Goal: Transaction & Acquisition: Purchase product/service

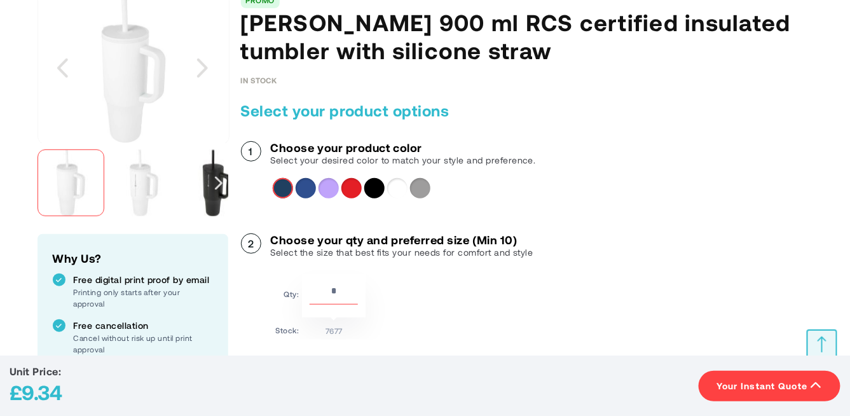
scroll to position [265, 0]
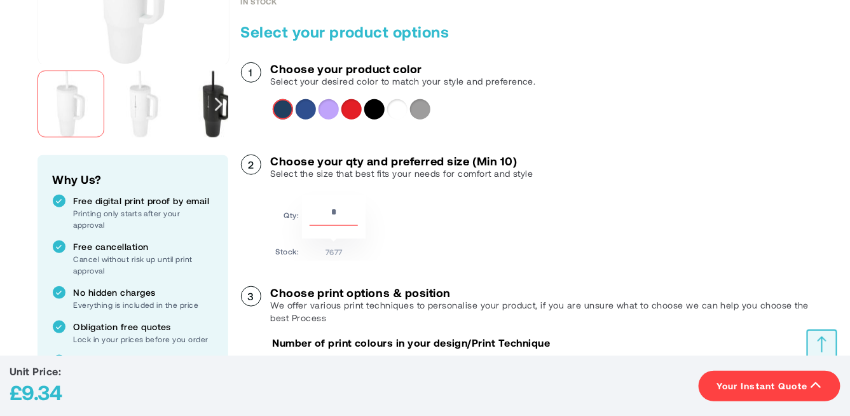
drag, startPoint x: 342, startPoint y: 202, endPoint x: 296, endPoint y: 202, distance: 46.4
click at [296, 202] on tr "Qty: **" at bounding box center [321, 217] width 90 height 44
type input "***"
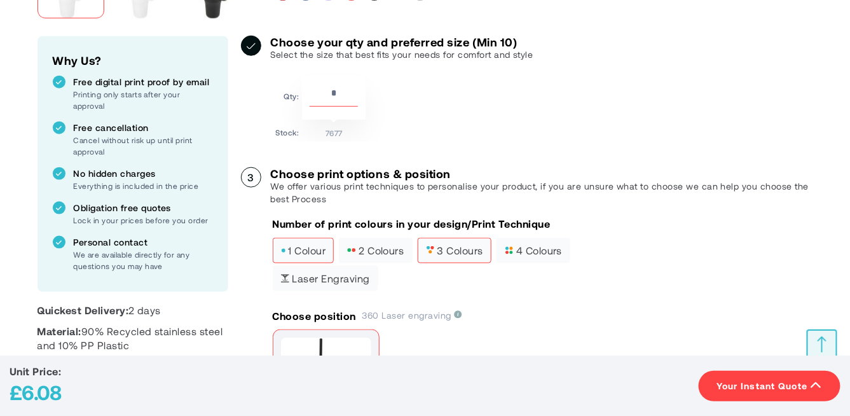
scroll to position [397, 0]
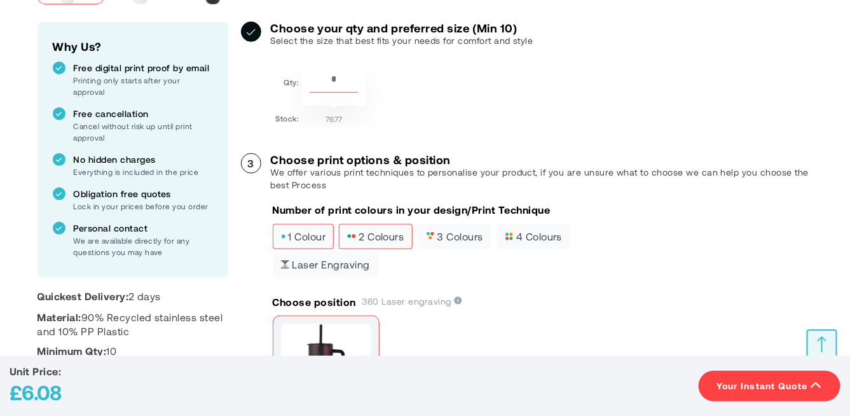
click at [368, 224] on label "2 colours" at bounding box center [375, 236] width 73 height 25
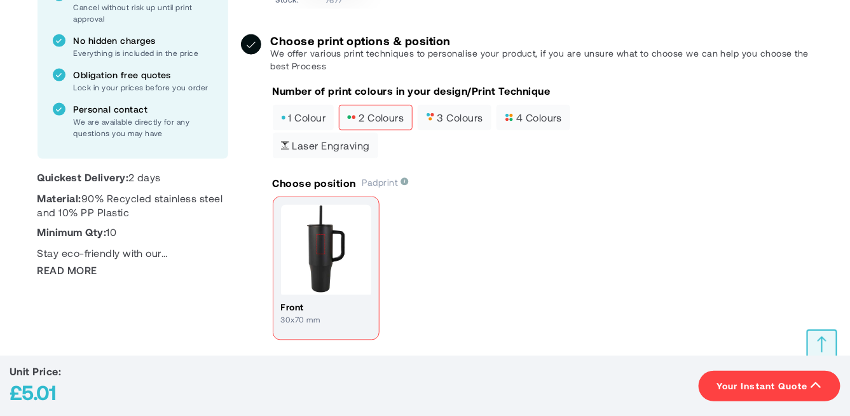
scroll to position [530, 0]
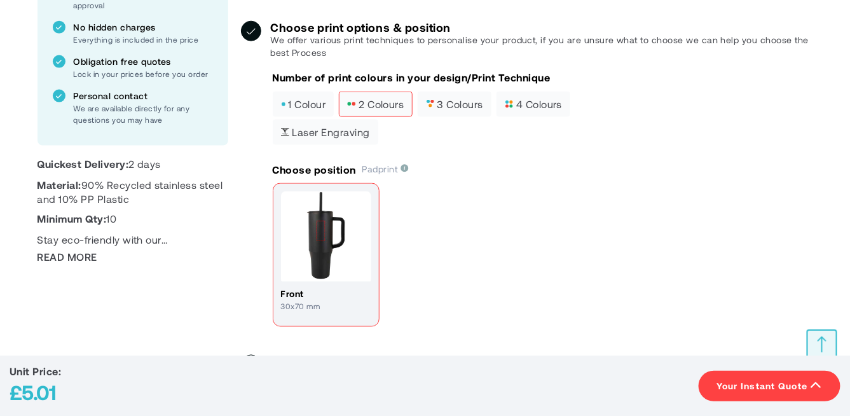
click at [319, 197] on img at bounding box center [326, 236] width 90 height 90
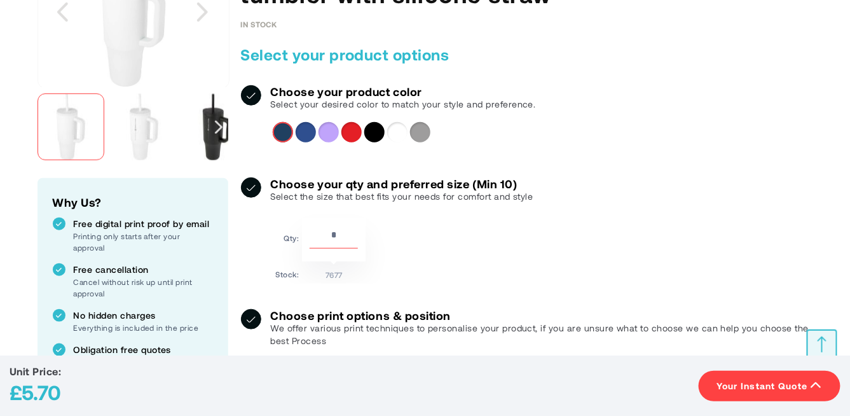
scroll to position [265, 0]
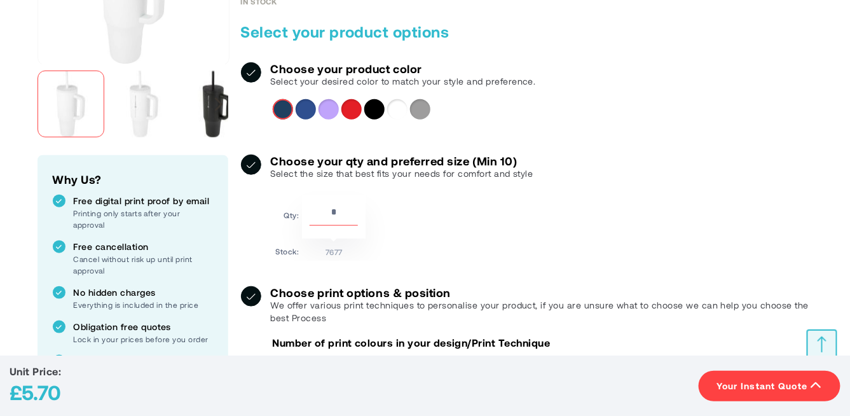
click at [217, 100] on div "Next" at bounding box center [219, 103] width 8 height 13
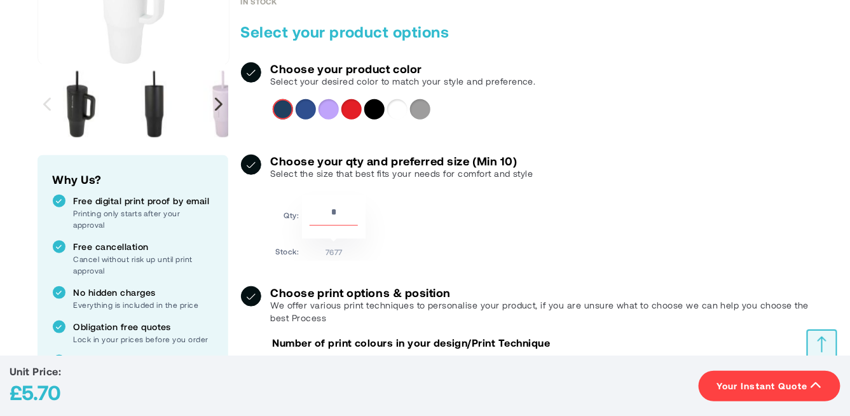
click at [217, 100] on div "Next" at bounding box center [219, 103] width 8 height 13
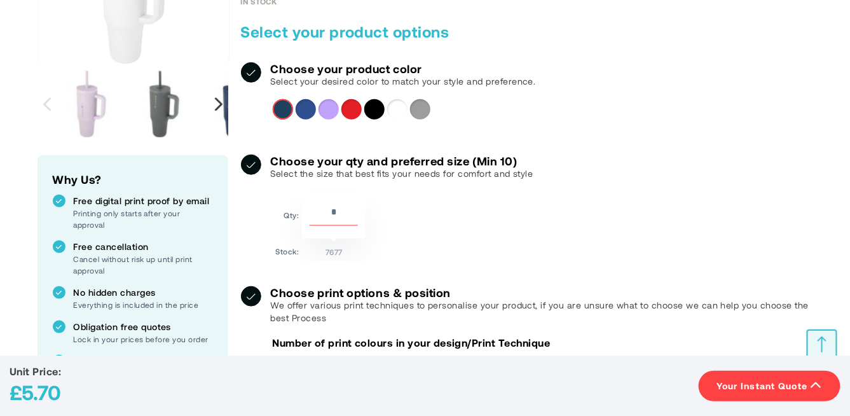
click at [217, 100] on div "Next" at bounding box center [219, 103] width 8 height 13
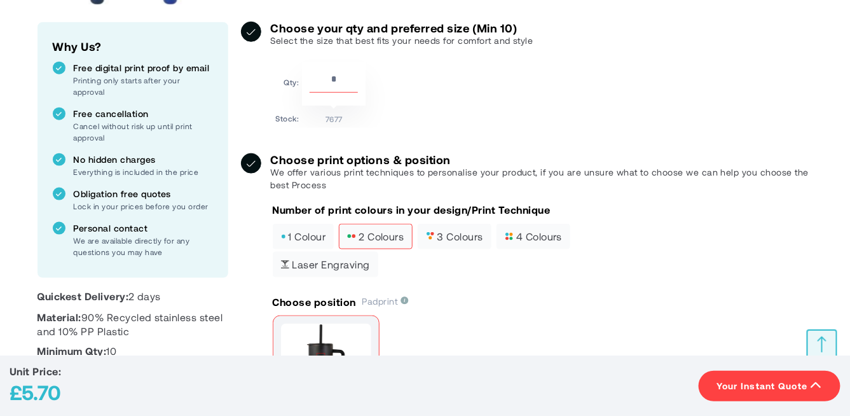
scroll to position [530, 0]
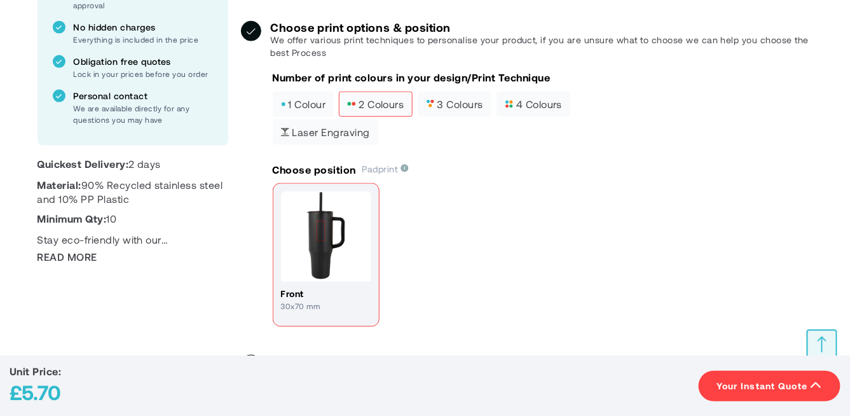
click at [346, 120] on label "Laser engraving" at bounding box center [326, 132] width 106 height 25
click at [383, 100] on span "2 colours" at bounding box center [375, 104] width 57 height 9
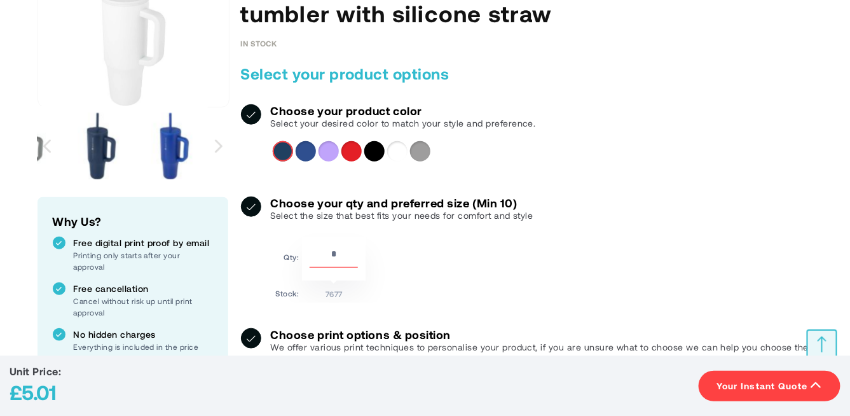
scroll to position [0, 0]
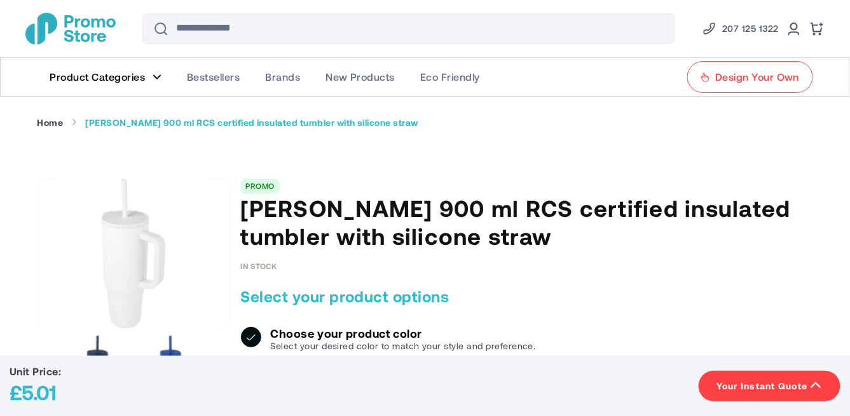
click at [732, 90] on link "Design Your Own" at bounding box center [749, 77] width 125 height 32
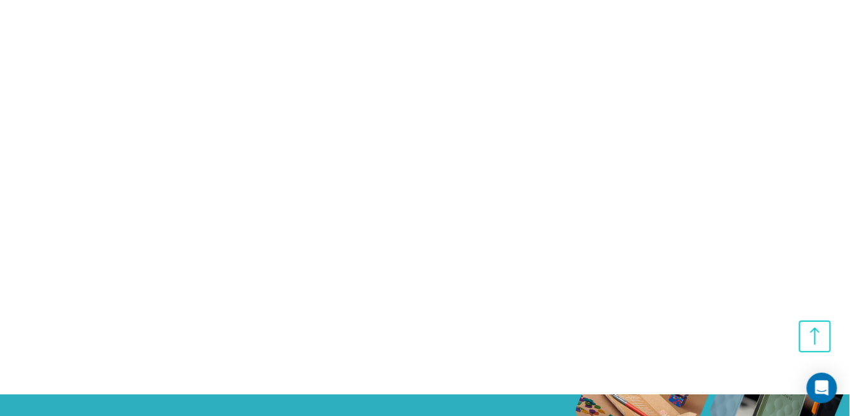
scroll to position [795, 0]
